Goal: Transaction & Acquisition: Purchase product/service

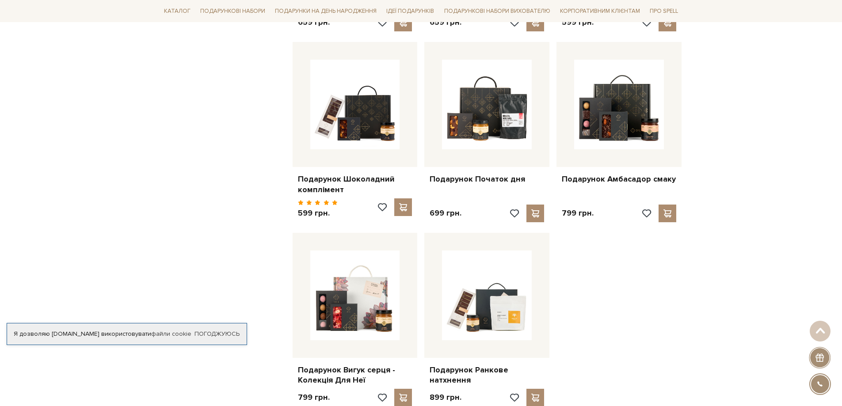
scroll to position [884, 0]
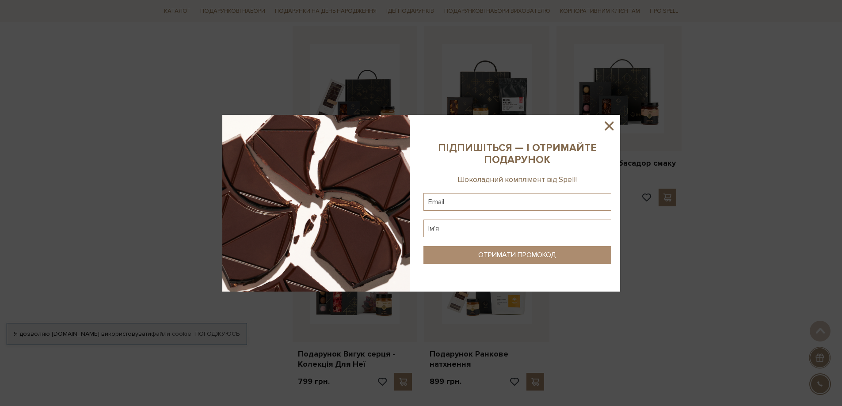
click at [611, 125] on icon at bounding box center [608, 126] width 9 height 9
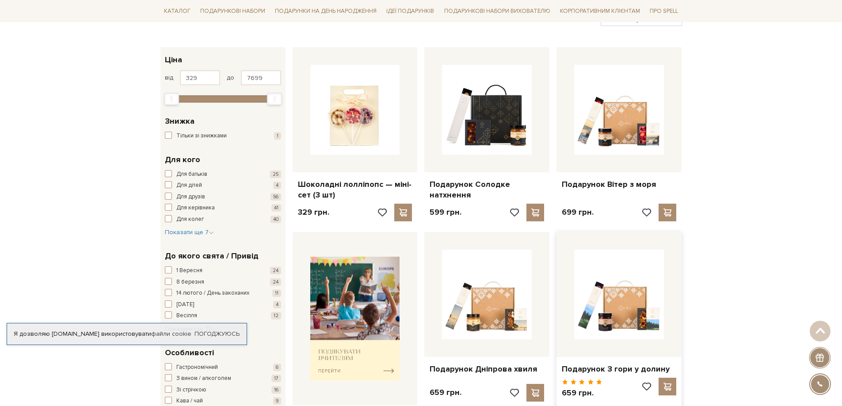
scroll to position [0, 0]
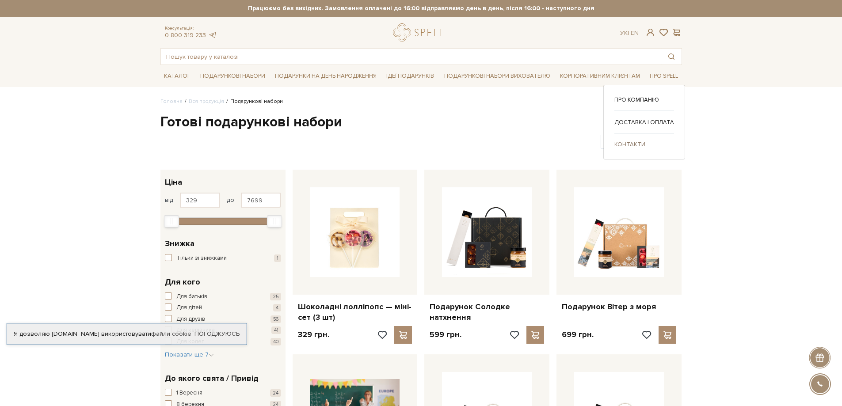
click at [631, 142] on link "Контакти" at bounding box center [644, 145] width 60 height 8
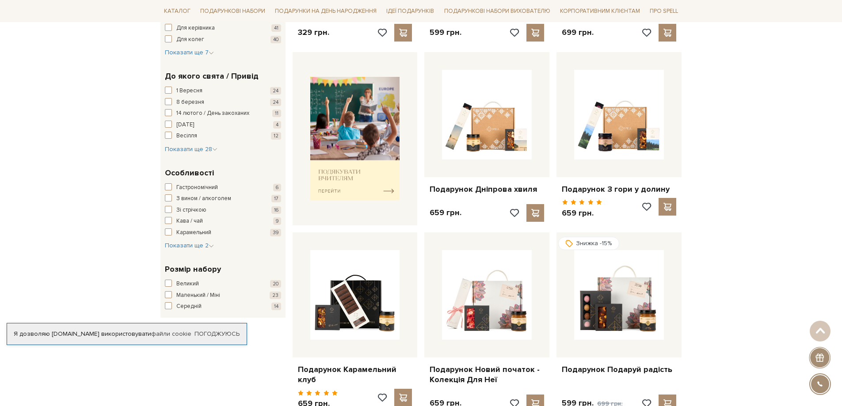
scroll to position [353, 0]
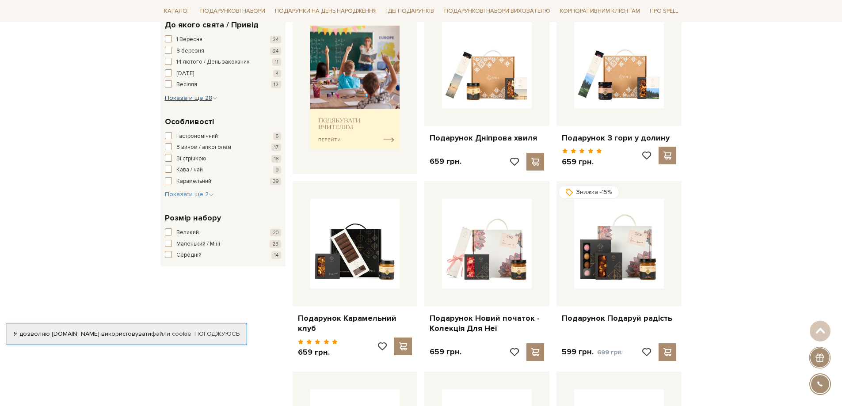
click at [197, 98] on span "Показати ще 28" at bounding box center [191, 98] width 53 height 8
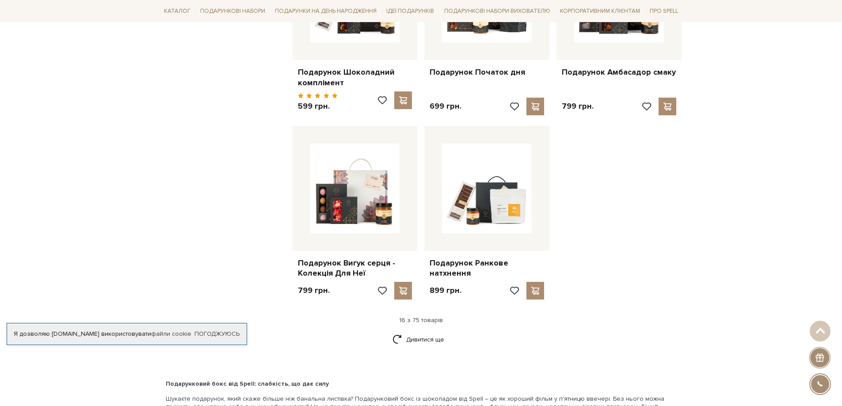
scroll to position [972, 0]
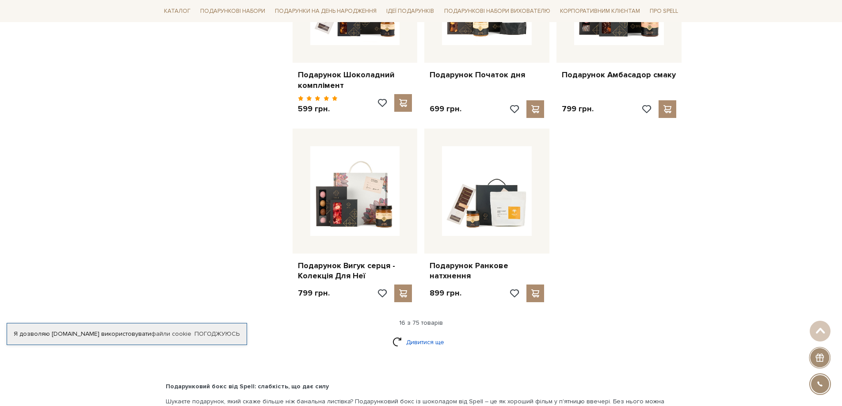
click at [419, 334] on link "Дивитися ще" at bounding box center [420, 341] width 57 height 15
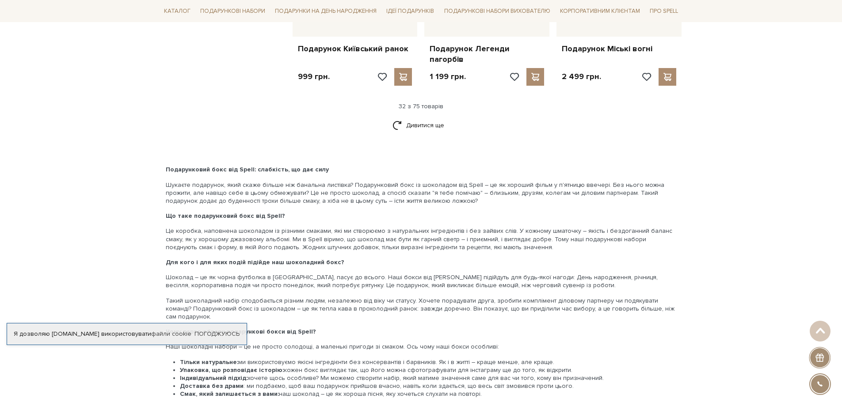
scroll to position [2033, 0]
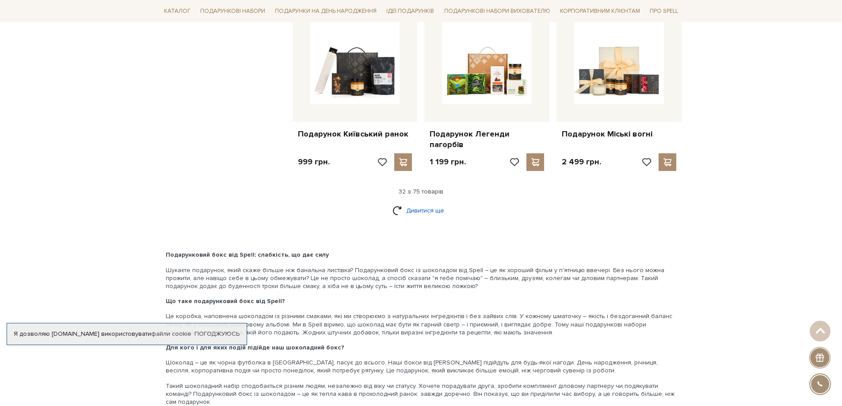
click at [436, 203] on link "Дивитися ще" at bounding box center [420, 210] width 57 height 15
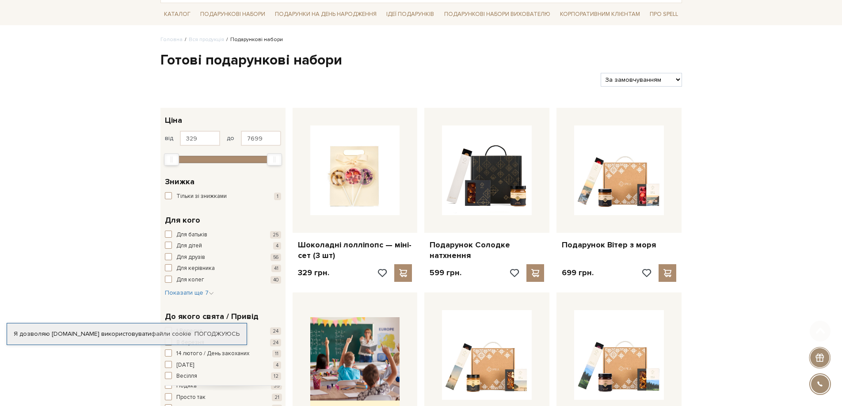
scroll to position [133, 0]
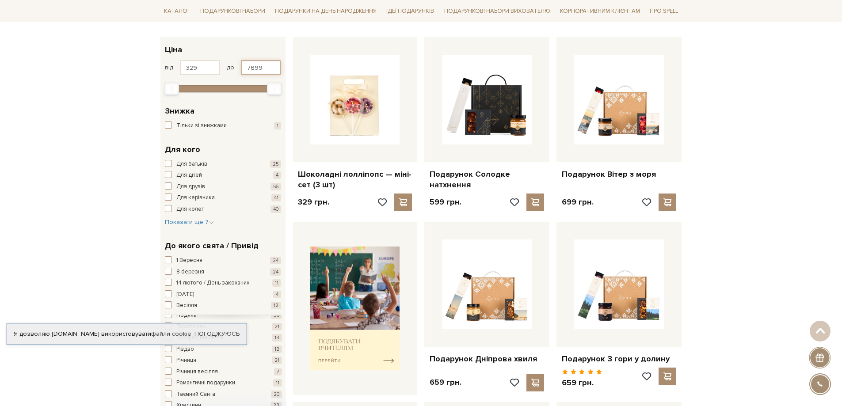
drag, startPoint x: 267, startPoint y: 70, endPoint x: 233, endPoint y: 65, distance: 34.4
click at [233, 65] on div "від 329 до 7699" at bounding box center [223, 67] width 116 height 15
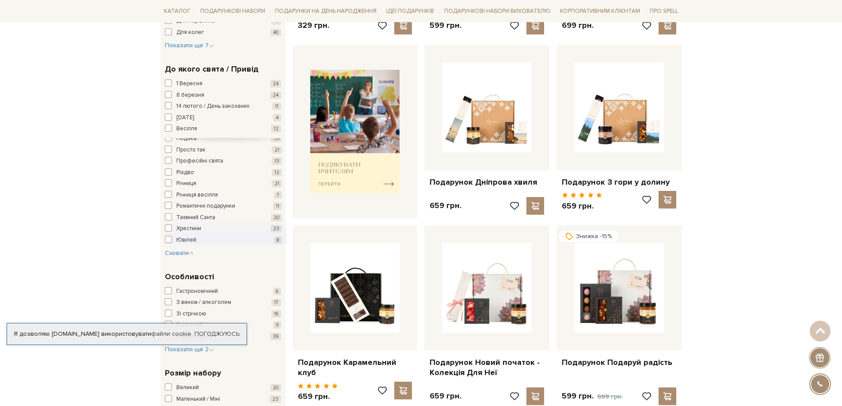
type input "1000"
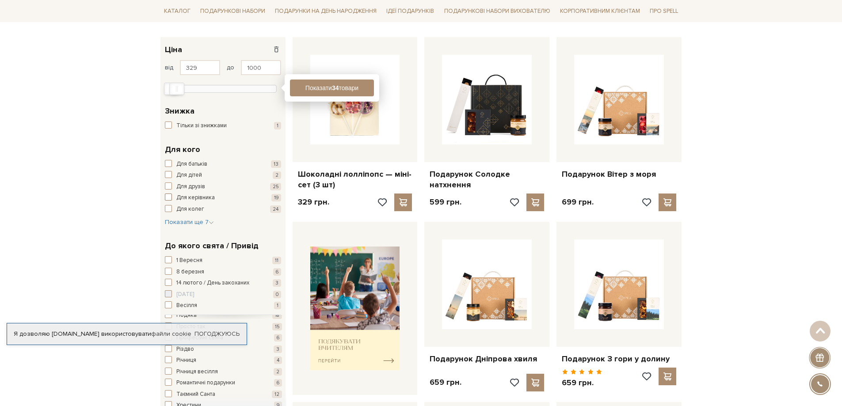
click at [171, 195] on span "button" at bounding box center [168, 197] width 7 height 7
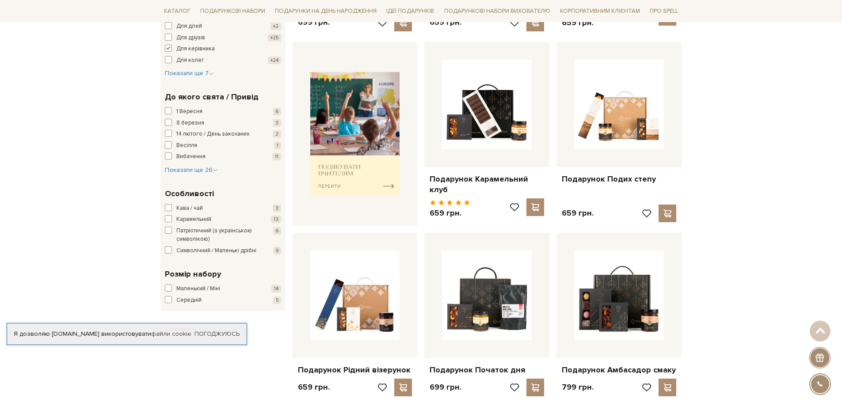
scroll to position [177, 0]
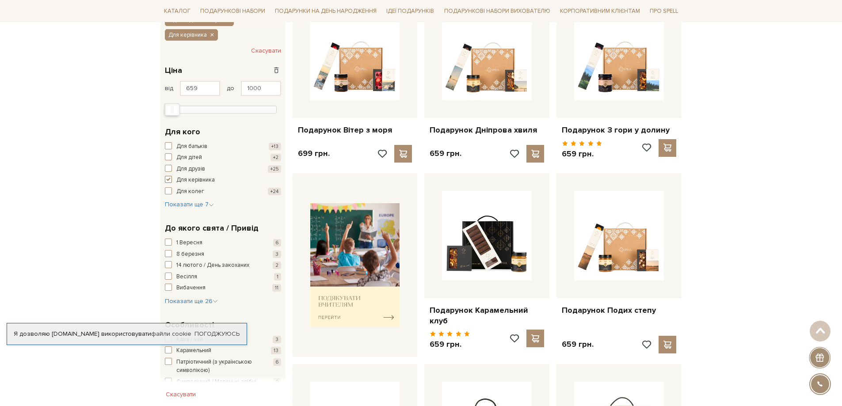
click at [168, 177] on span "button" at bounding box center [168, 179] width 7 height 7
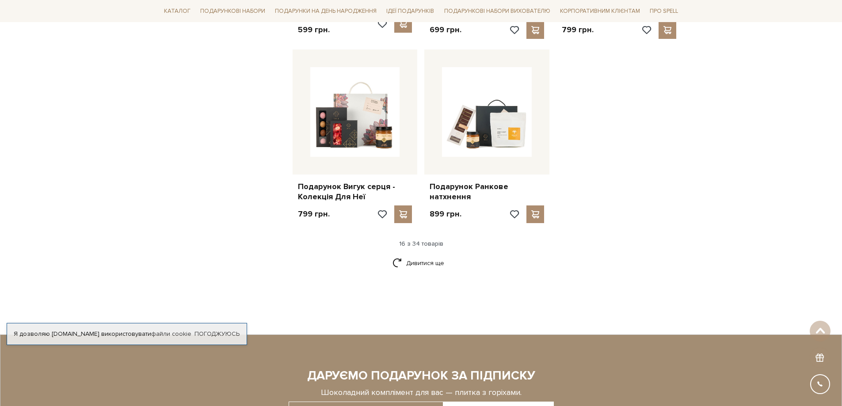
scroll to position [1060, 0]
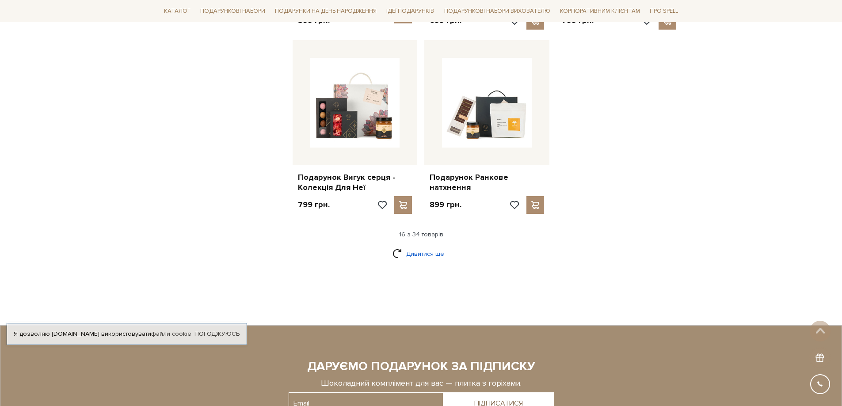
click at [432, 246] on link "Дивитися ще" at bounding box center [420, 253] width 57 height 15
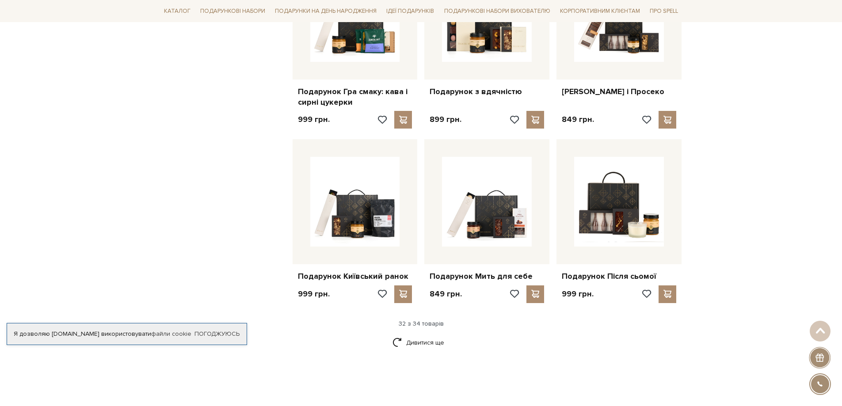
scroll to position [1900, 0]
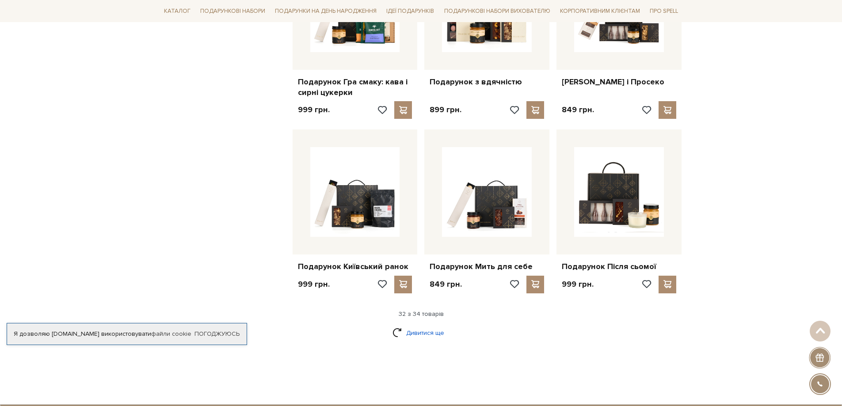
click at [436, 326] on link "Дивитися ще" at bounding box center [420, 332] width 57 height 15
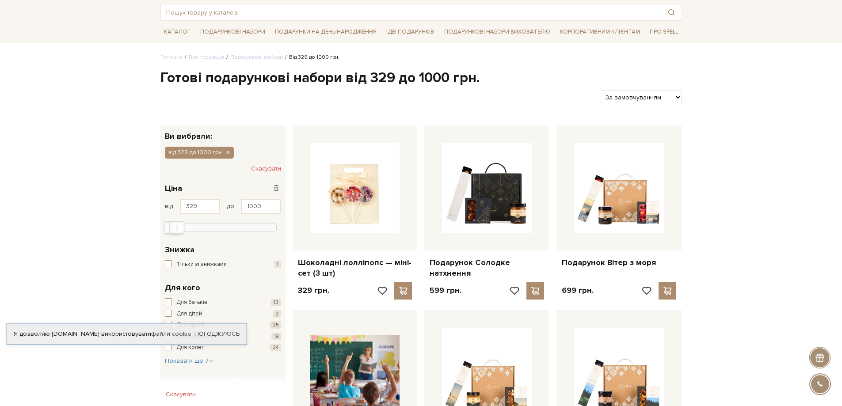
scroll to position [0, 0]
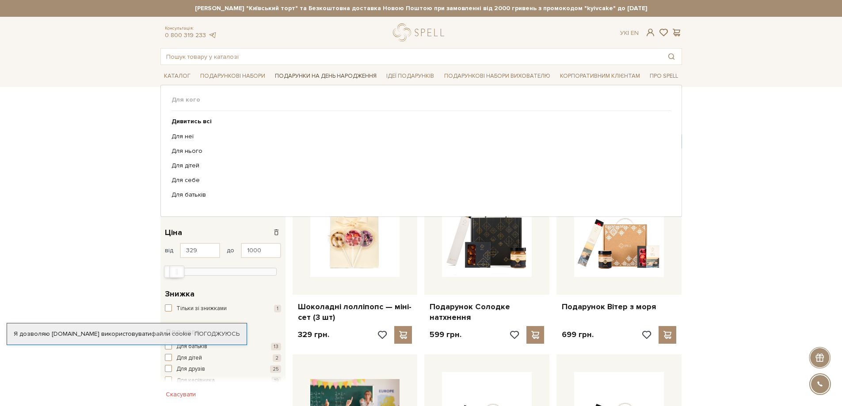
click at [353, 73] on link "Подарунки на День народження" at bounding box center [325, 76] width 109 height 14
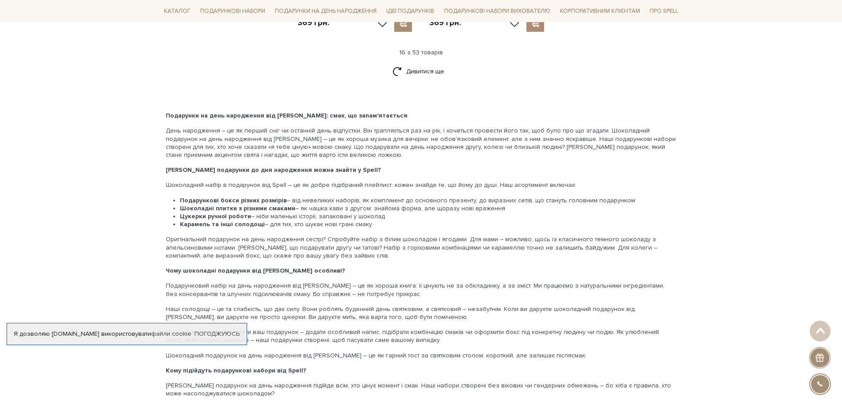
scroll to position [1149, 0]
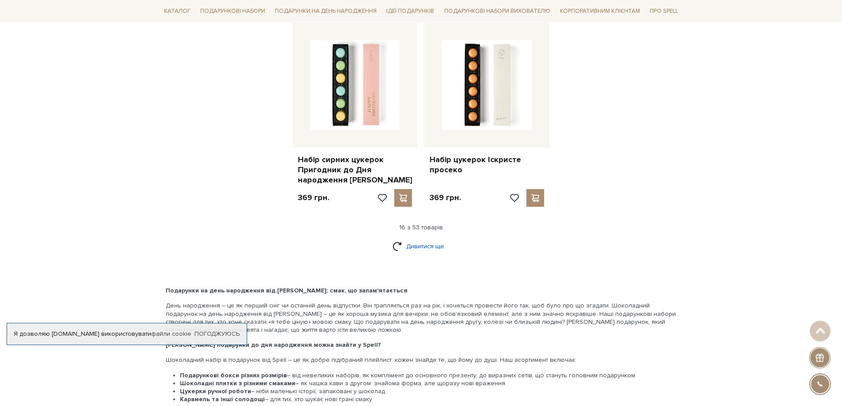
click at [401, 239] on link "Дивитися ще" at bounding box center [420, 246] width 57 height 15
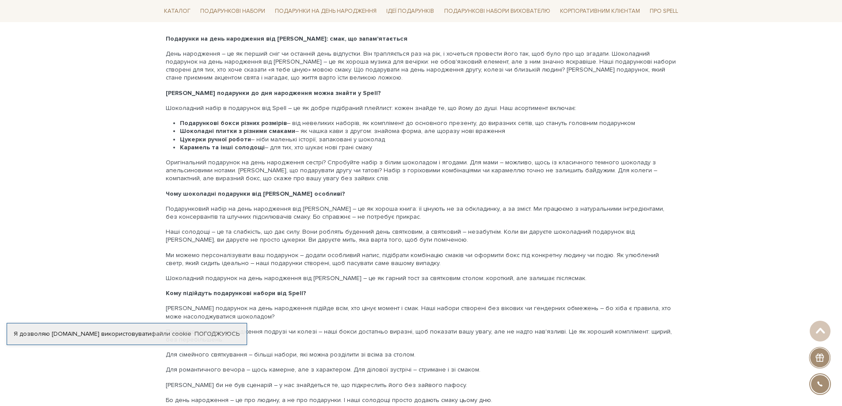
scroll to position [2209, 0]
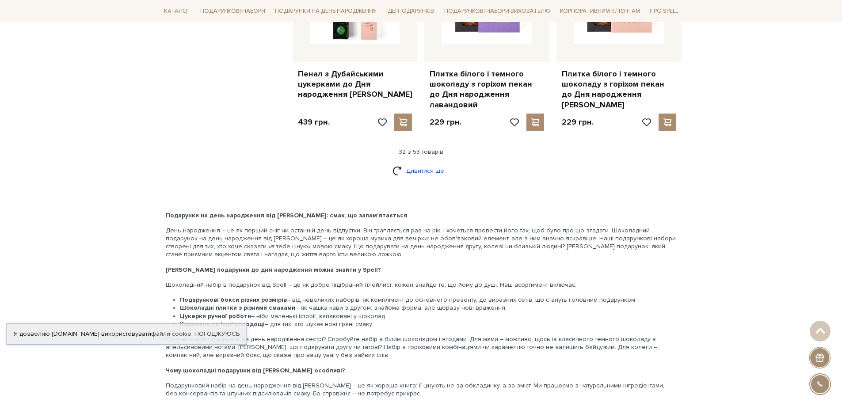
click at [414, 163] on link "Дивитися ще" at bounding box center [420, 170] width 57 height 15
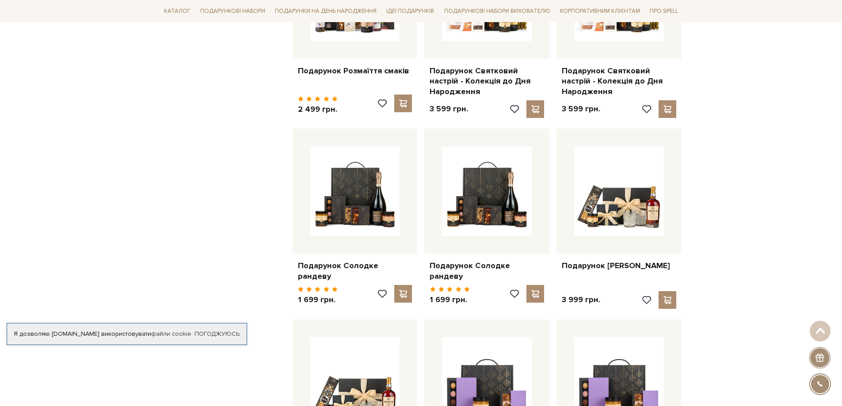
scroll to position [2607, 0]
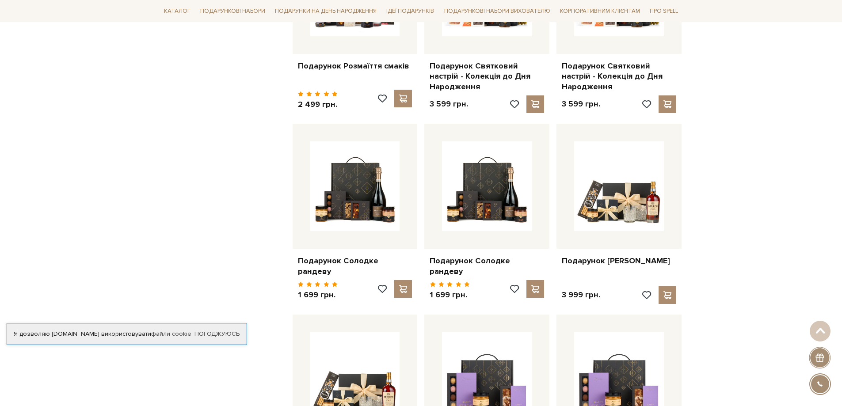
drag, startPoint x: 772, startPoint y: 178, endPoint x: 767, endPoint y: 146, distance: 32.3
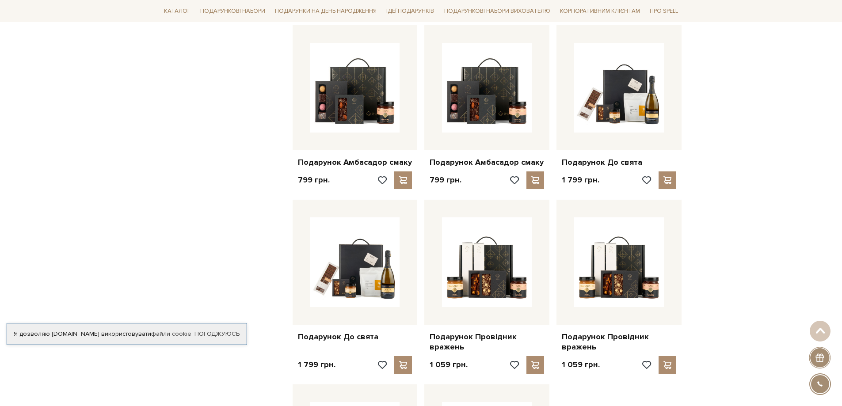
scroll to position [3844, 0]
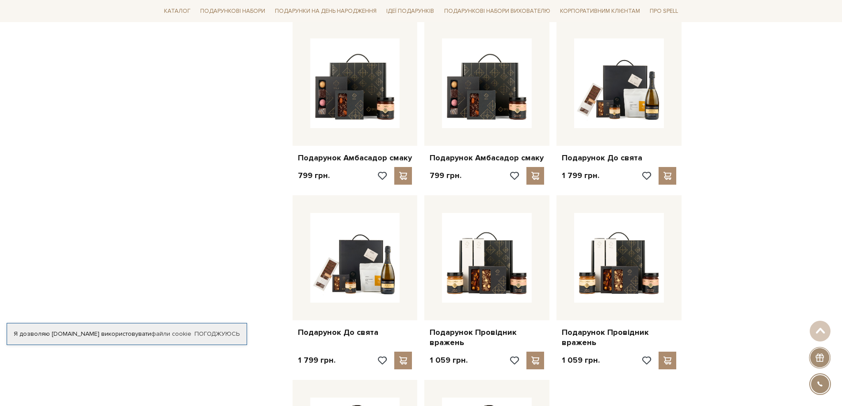
drag, startPoint x: 734, startPoint y: 192, endPoint x: 744, endPoint y: 154, distance: 39.3
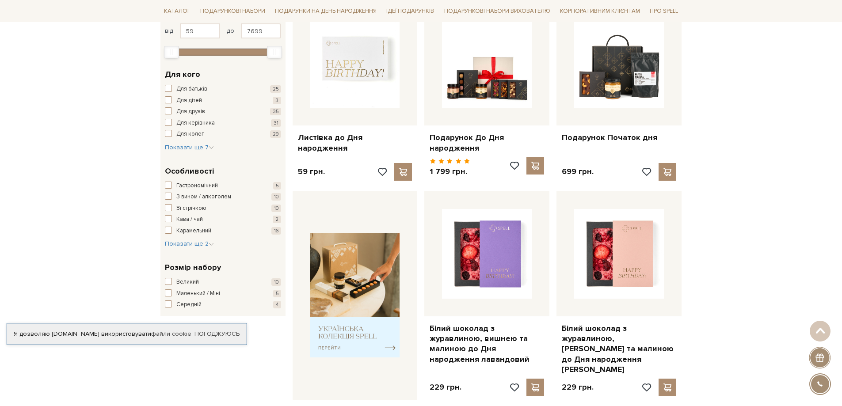
scroll to position [0, 0]
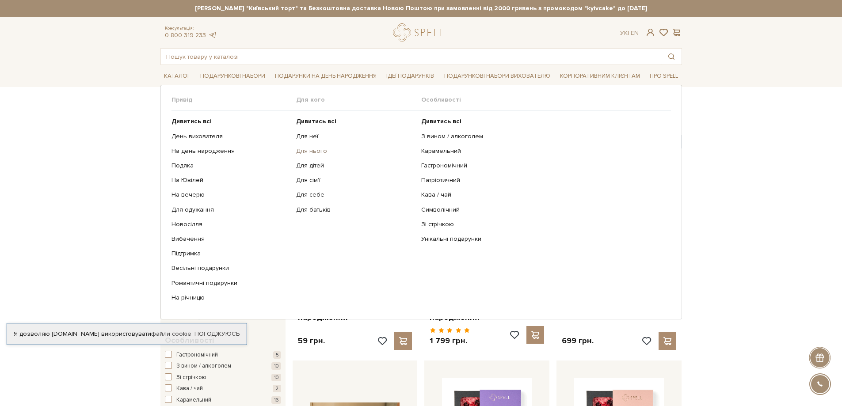
click at [312, 152] on link "Для нього" at bounding box center [355, 151] width 118 height 8
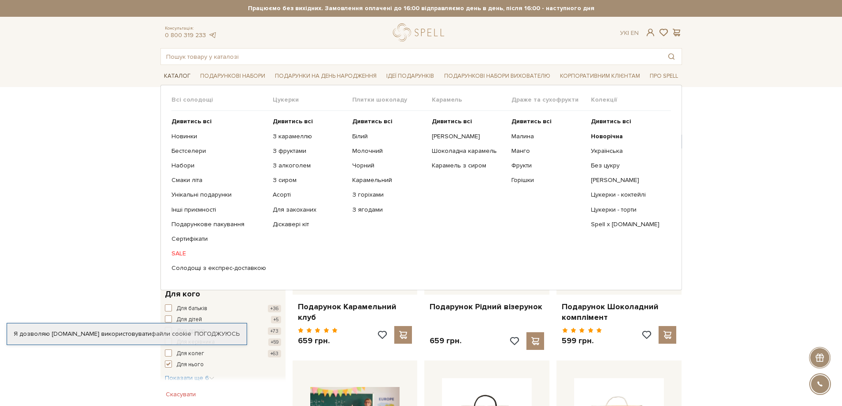
click at [177, 78] on link "Каталог" at bounding box center [177, 76] width 34 height 14
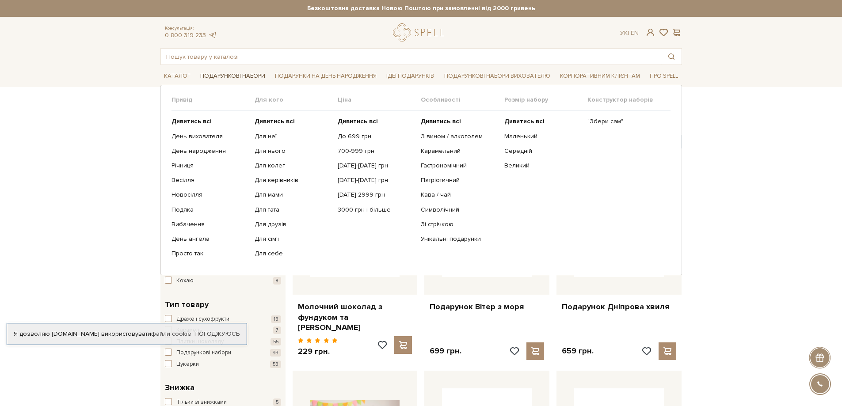
click at [235, 71] on link "Подарункові набори" at bounding box center [233, 76] width 72 height 14
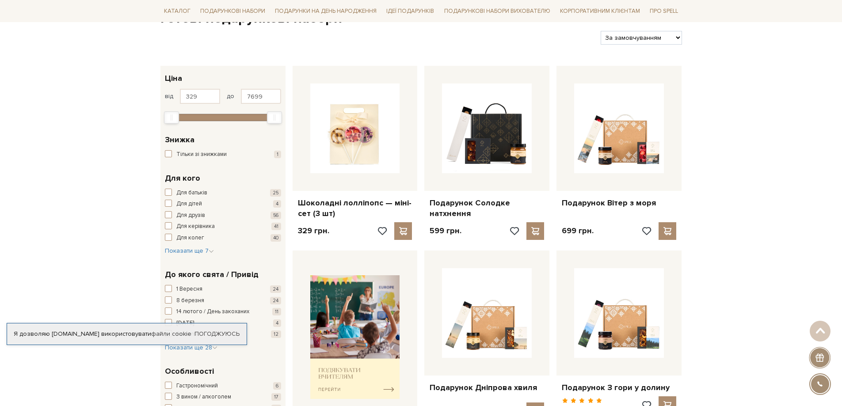
scroll to position [88, 0]
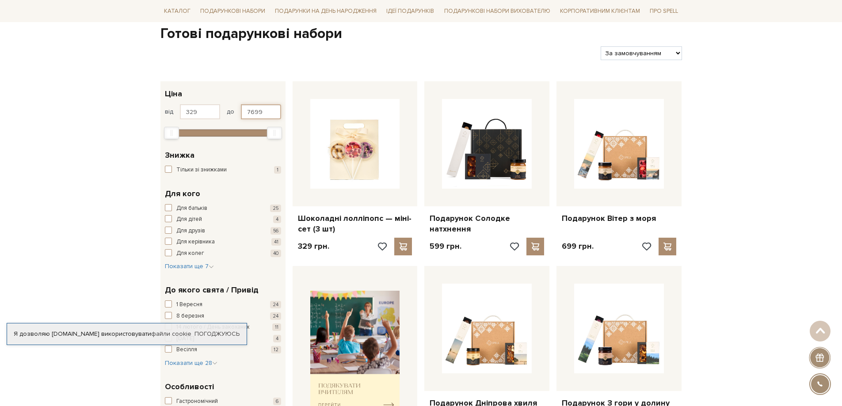
drag, startPoint x: 271, startPoint y: 114, endPoint x: 244, endPoint y: 113, distance: 27.0
click at [244, 113] on input "7699" at bounding box center [261, 111] width 40 height 15
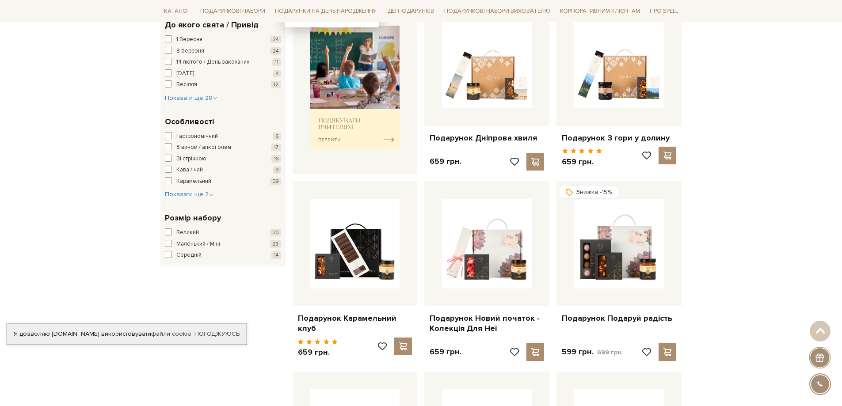
type input "1000"
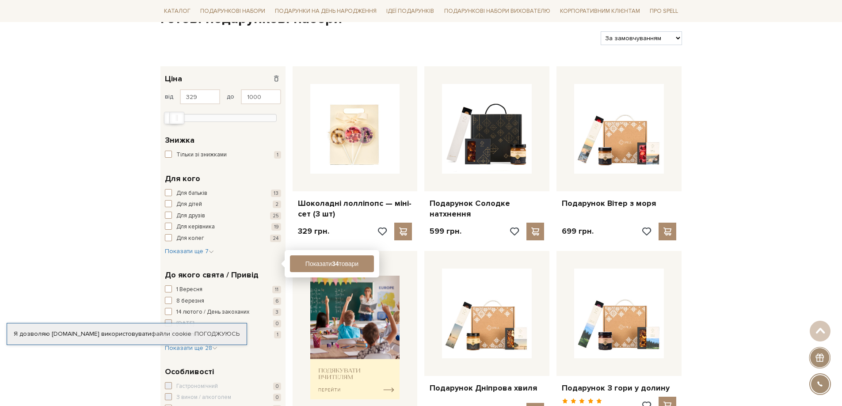
scroll to position [0, 0]
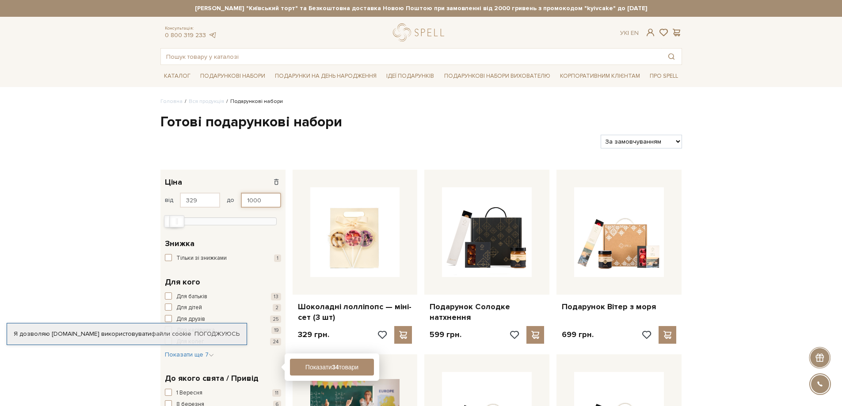
click at [271, 201] on input "1000" at bounding box center [261, 200] width 40 height 15
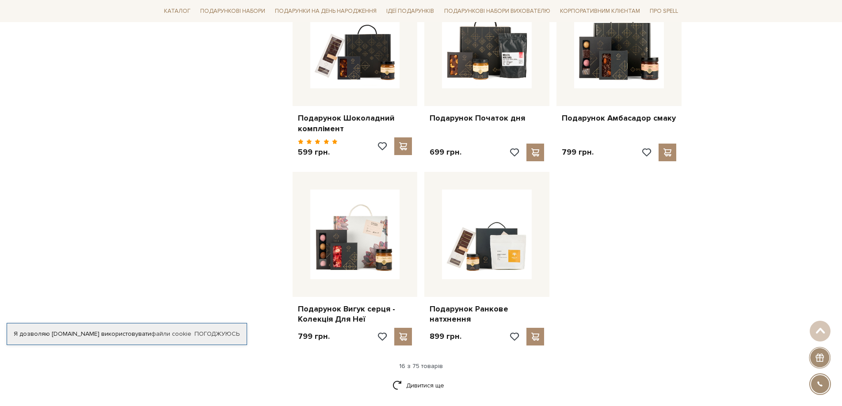
scroll to position [972, 0]
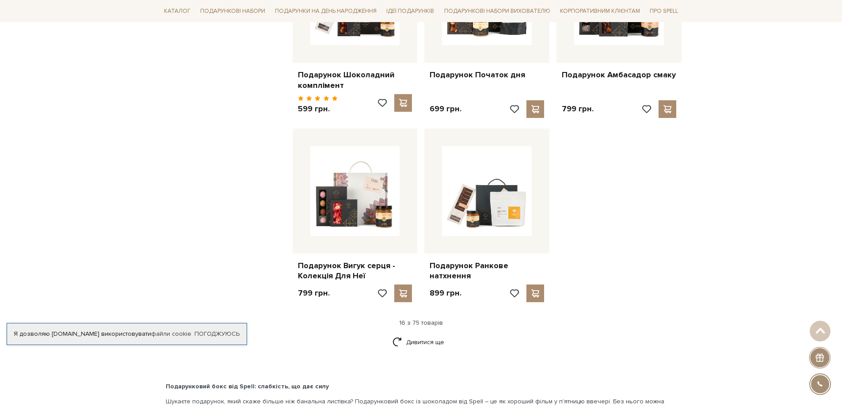
drag, startPoint x: 689, startPoint y: 277, endPoint x: 646, endPoint y: 278, distance: 42.9
drag, startPoint x: 646, startPoint y: 278, endPoint x: 551, endPoint y: 245, distance: 100.5
click at [421, 336] on link "Дивитися ще" at bounding box center [420, 341] width 57 height 15
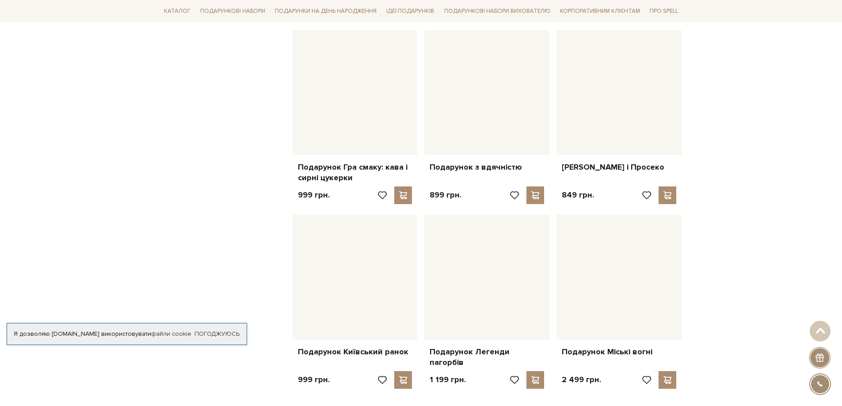
scroll to position [1767, 0]
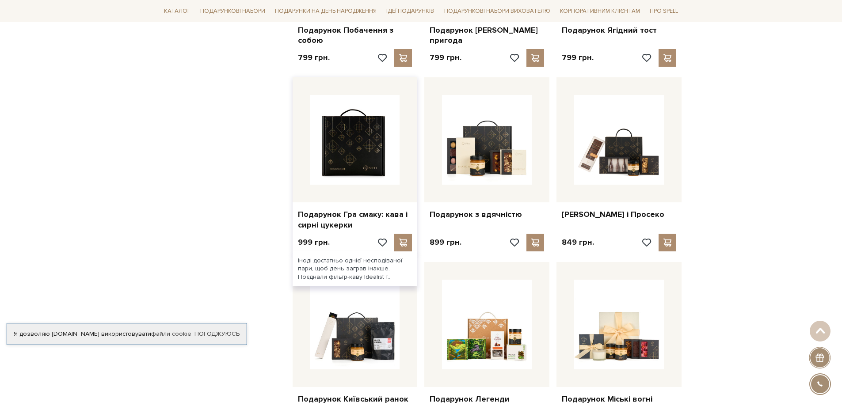
click at [344, 151] on img at bounding box center [355, 140] width 90 height 90
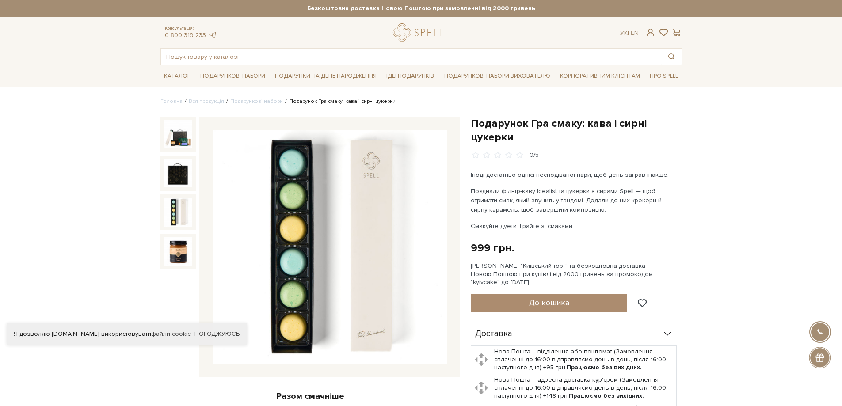
click at [177, 210] on img at bounding box center [178, 212] width 28 height 28
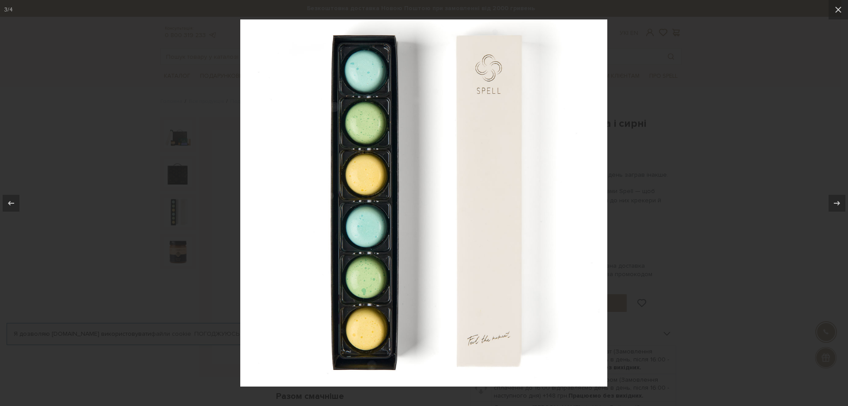
click at [719, 155] on div at bounding box center [424, 203] width 848 height 406
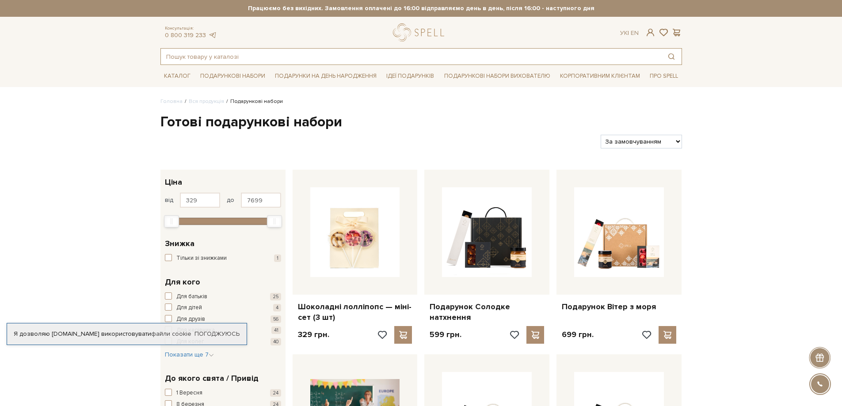
click at [245, 56] on input "text" at bounding box center [411, 57] width 500 height 16
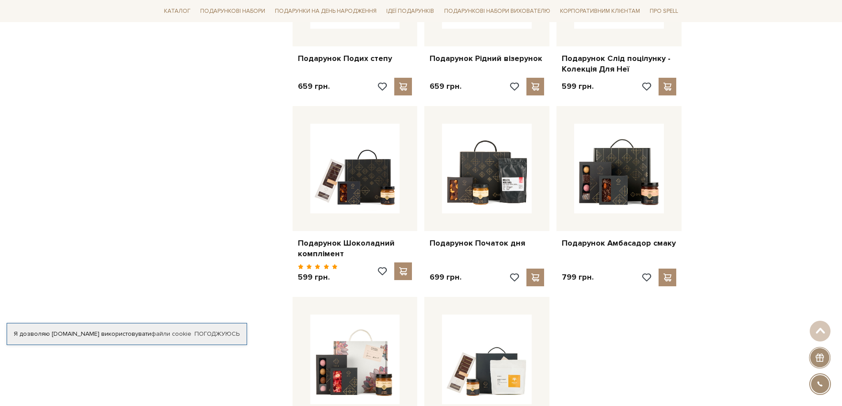
scroll to position [795, 0]
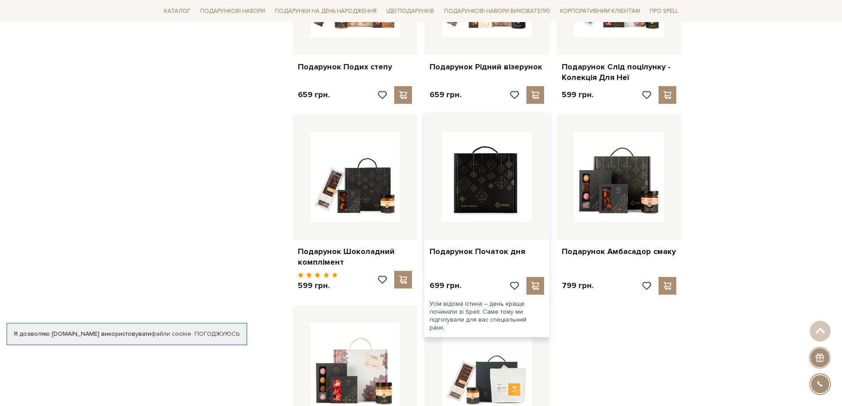
click at [474, 189] on img at bounding box center [487, 177] width 90 height 90
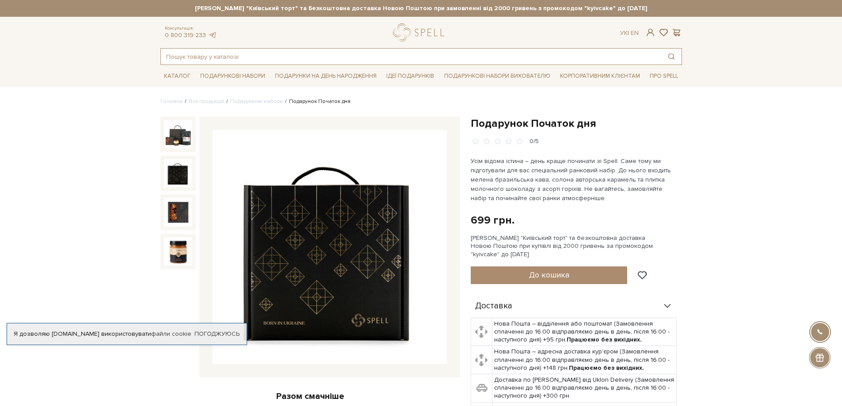
click at [218, 54] on input "text" at bounding box center [411, 57] width 500 height 16
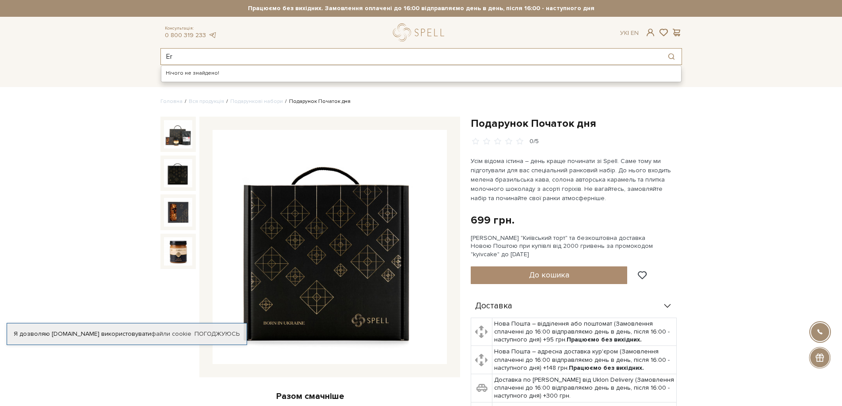
type input "E"
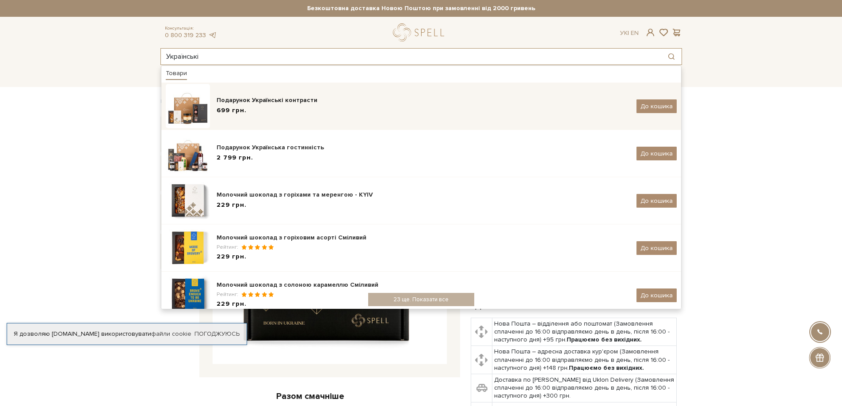
type input "Українські"
click at [274, 117] on div "Подарунок Українські контрасти 699 грн. До кошика" at bounding box center [421, 106] width 511 height 44
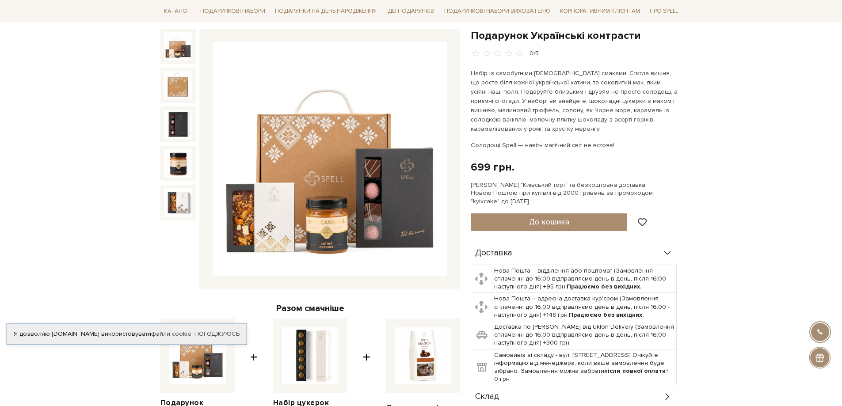
scroll to position [88, 0]
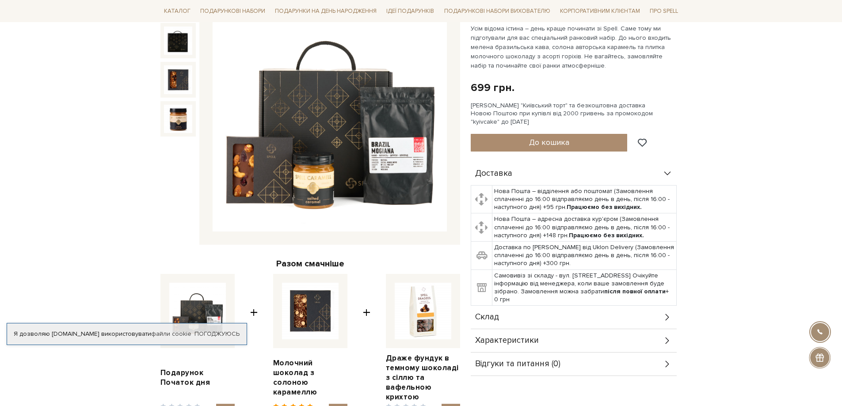
scroll to position [88, 0]
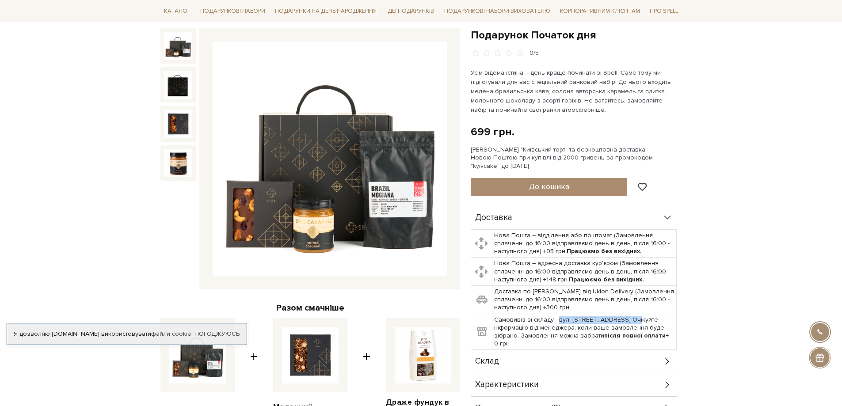
drag, startPoint x: 627, startPoint y: 319, endPoint x: 555, endPoint y: 319, distance: 72.0
click at [555, 319] on td "Самовивіз зі складу - вул. Велика Кільцева, 4-А. Очікуйте інформацію від менедж…" at bounding box center [584, 332] width 184 height 36
copy td "вул. Велика Кільцева, 4-А"
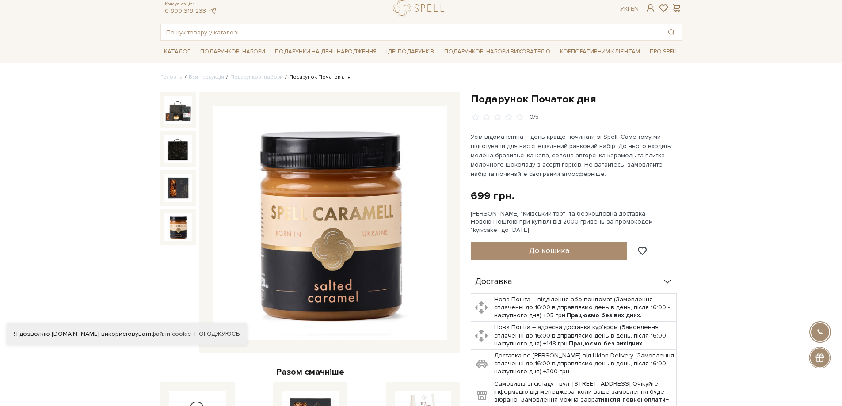
scroll to position [44, 0]
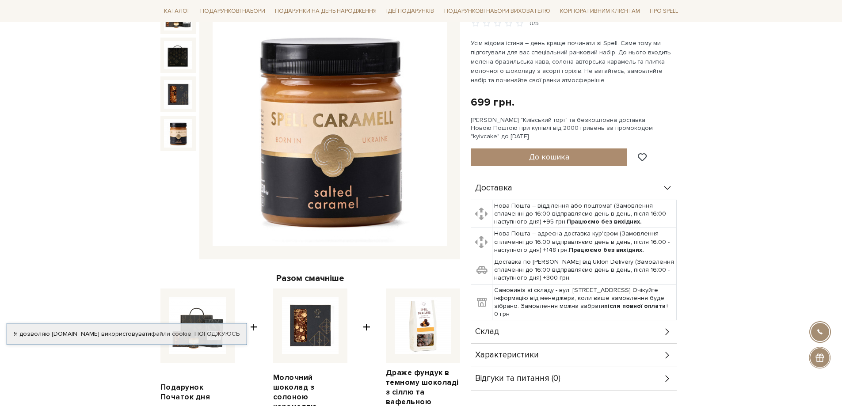
scroll to position [133, 0]
